Goal: Navigation & Orientation: Go to known website

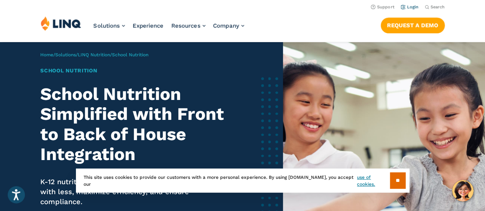
click at [412, 8] on link "Login" at bounding box center [410, 7] width 18 height 5
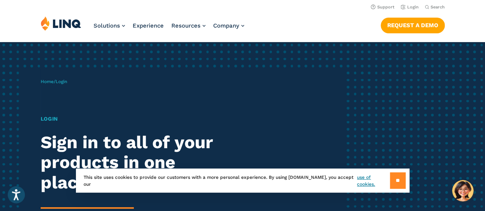
click at [401, 180] on input "**" at bounding box center [398, 180] width 16 height 16
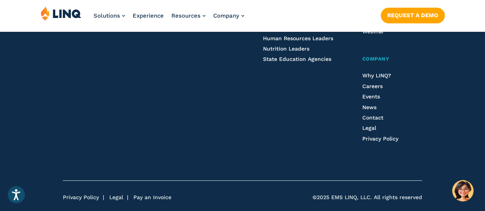
scroll to position [1030, 0]
